Goal: Task Accomplishment & Management: Manage account settings

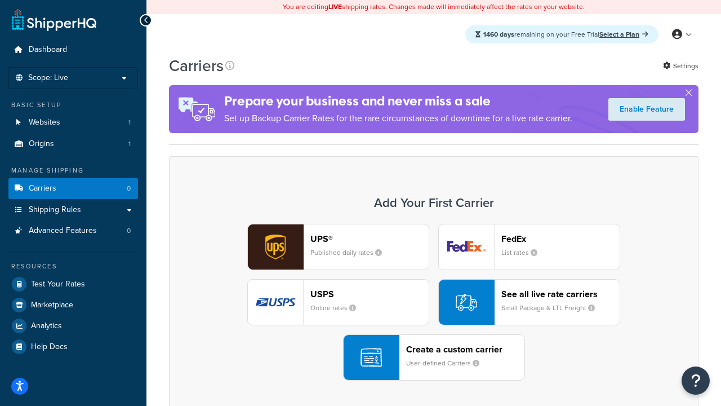
click at [434, 302] on div "UPS® Published daily rates FedEx List rates USPS Online rates See all live rate…" at bounding box center [434, 302] width 506 height 157
click at [560, 238] on header "FedEx" at bounding box center [560, 238] width 118 height 11
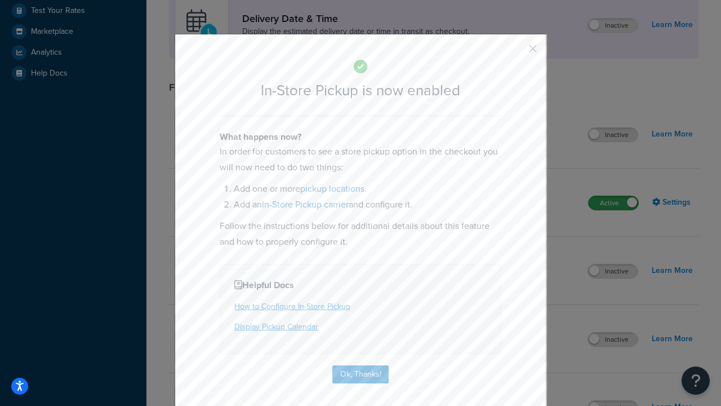
scroll to position [316, 0]
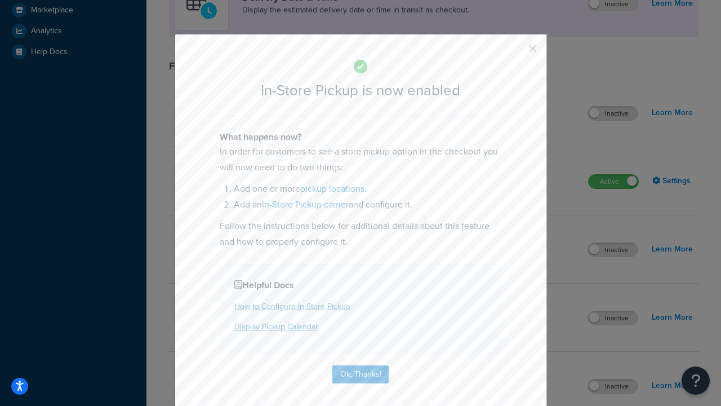
click at [516, 52] on button "button" at bounding box center [516, 52] width 3 height 3
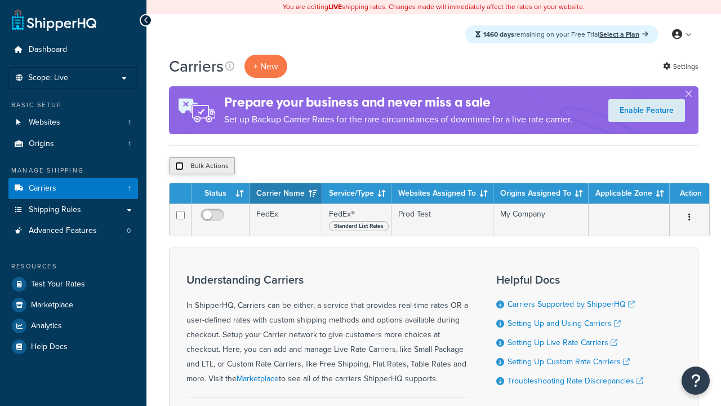
click at [179, 166] on input "checkbox" at bounding box center [179, 166] width 8 height 8
checkbox input "true"
click at [0, 0] on button "Delete" at bounding box center [0, 0] width 0 height 0
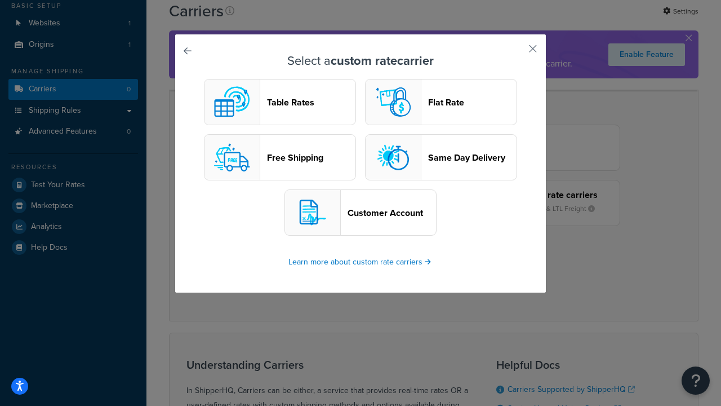
click at [280, 102] on header "Table Rates" at bounding box center [311, 102] width 88 height 11
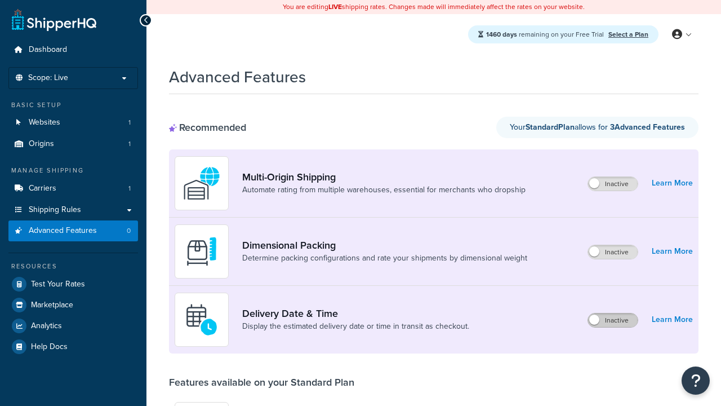
click at [613, 320] on label "Inactive" at bounding box center [613, 320] width 50 height 14
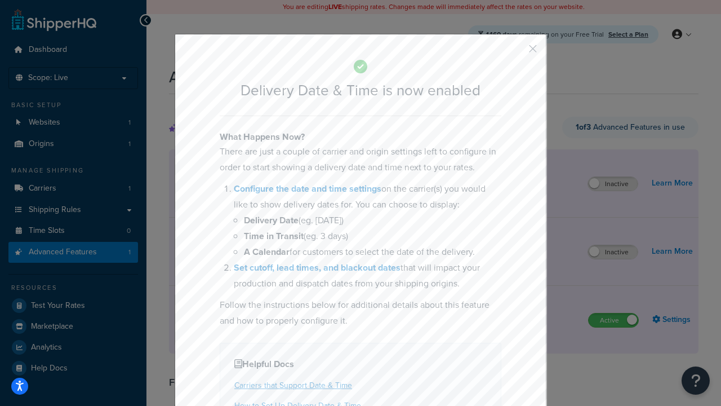
click at [516, 52] on button "button" at bounding box center [516, 52] width 3 height 3
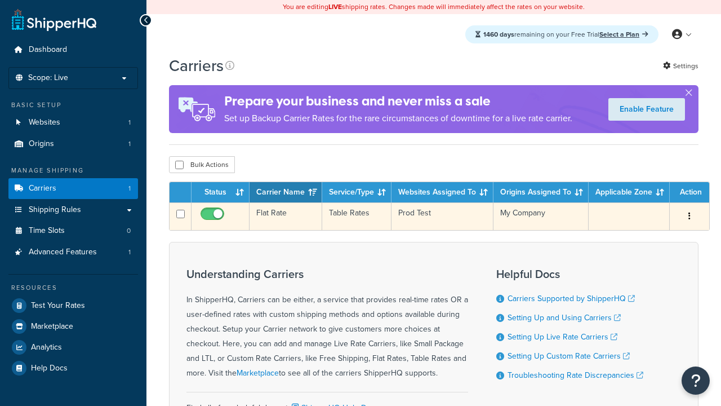
click at [286, 217] on td "Flat Rate" at bounding box center [285, 216] width 73 height 28
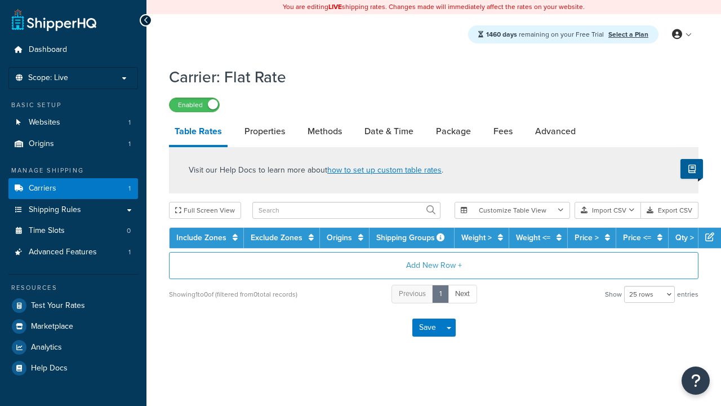
select select "25"
click at [389, 132] on link "Date & Time" at bounding box center [389, 131] width 60 height 27
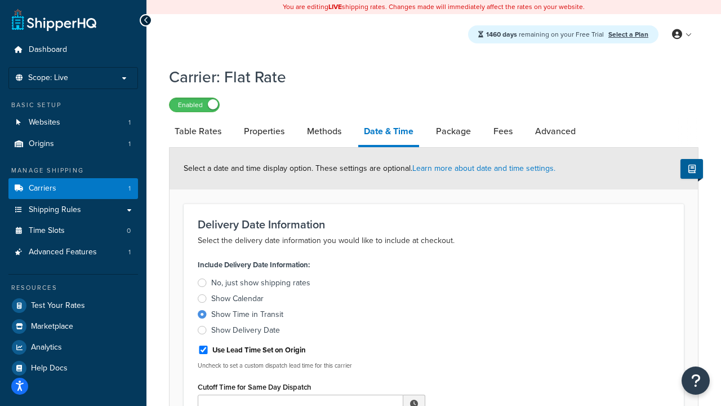
click at [247, 316] on div "Show Time in Transit" at bounding box center [247, 314] width 72 height 11
click at [0, 0] on input "Show Time in Transit" at bounding box center [0, 0] width 0 height 0
type input "11:00 AM"
type input "5"
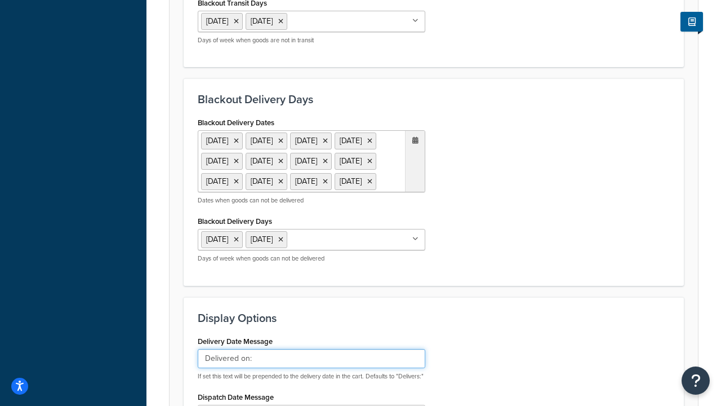
type input "Delivered on:"
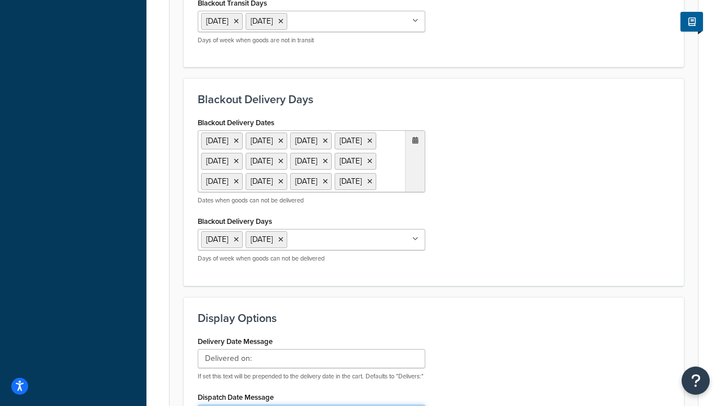
scroll to position [842, 0]
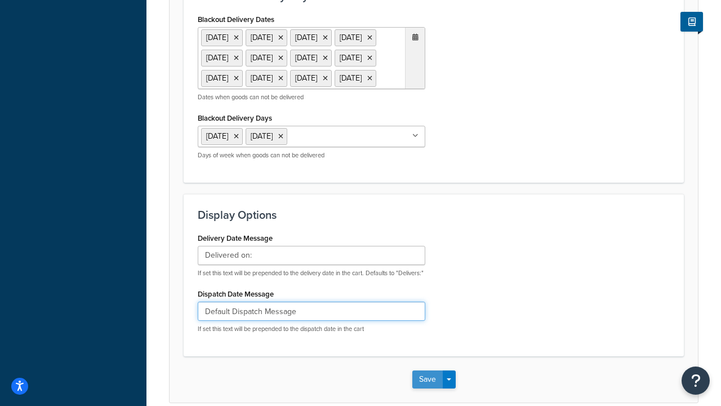
type input "Default Dispatch Message"
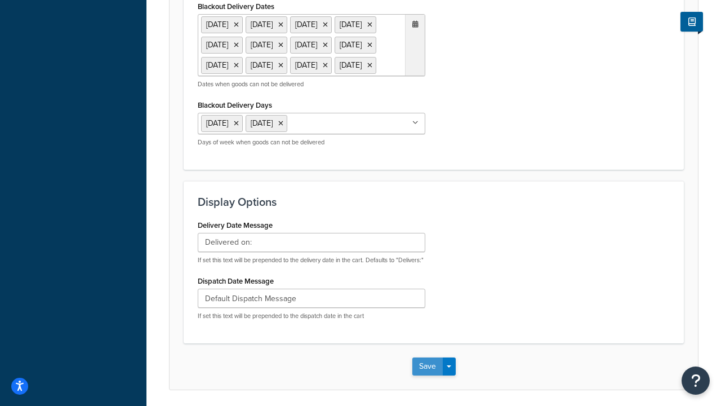
click at [427, 357] on button "Save" at bounding box center [427, 366] width 30 height 18
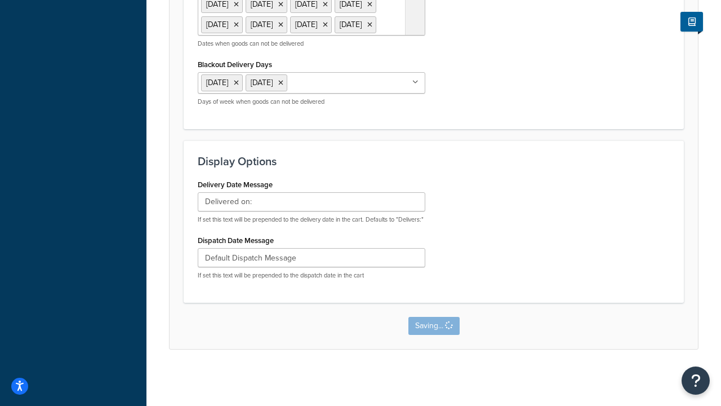
scroll to position [0, 0]
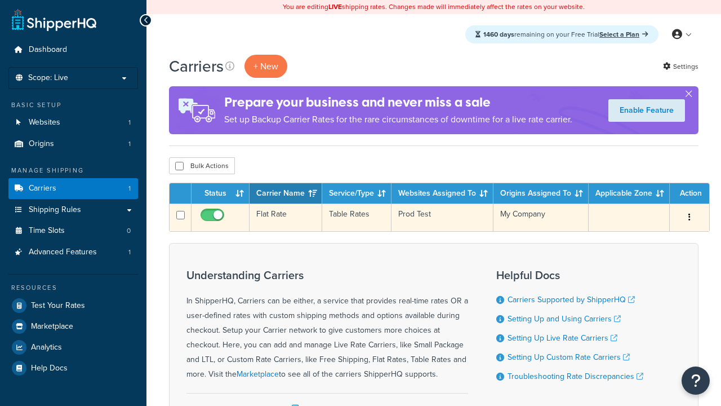
click at [286, 217] on td "Flat Rate" at bounding box center [285, 217] width 73 height 28
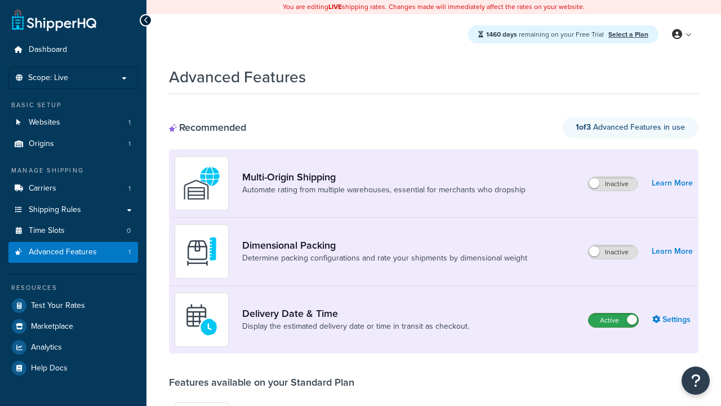
click at [613, 320] on label "Active" at bounding box center [614, 320] width 50 height 14
